Goal: Check status

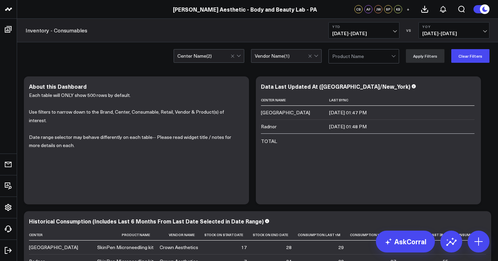
scroll to position [0, 110]
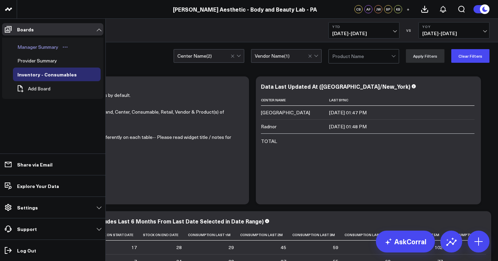
click at [30, 44] on div "Manager Summary" at bounding box center [38, 47] width 44 height 8
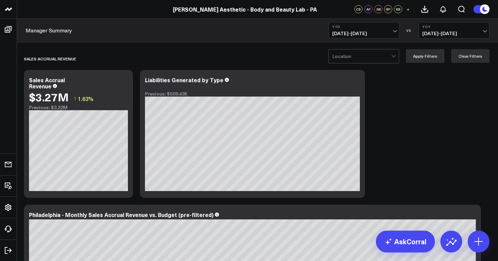
click at [397, 31] on button "YTD [DATE] - [DATE]" at bounding box center [363, 30] width 71 height 16
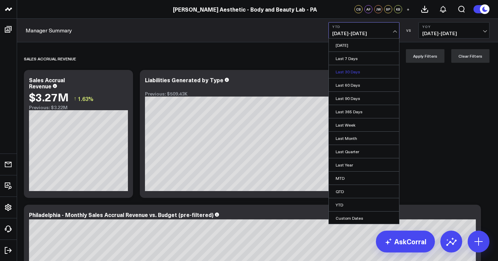
click at [375, 69] on link "Last 30 Days" at bounding box center [364, 71] width 70 height 13
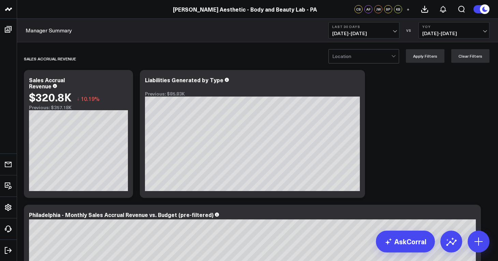
click at [465, 36] on button "YoY [DATE] - [DATE]" at bounding box center [453, 30] width 71 height 16
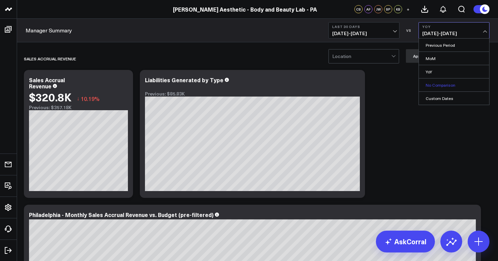
click at [458, 88] on link "No Comparison" at bounding box center [454, 84] width 70 height 13
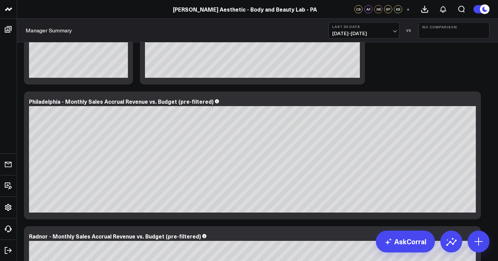
scroll to position [115, 0]
